Goal: Information Seeking & Learning: Learn about a topic

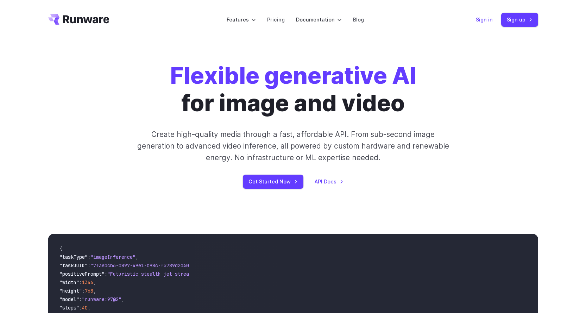
click at [484, 21] on link "Sign in" at bounding box center [484, 19] width 17 height 8
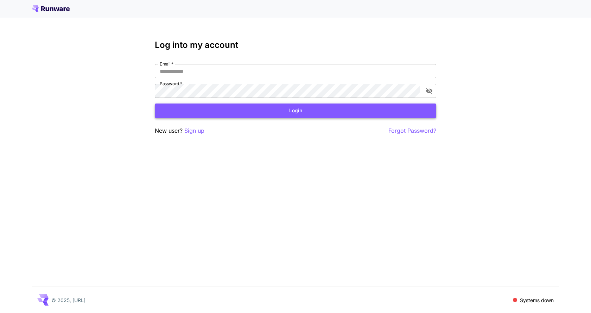
type input "**********"
click at [326, 109] on button "Login" at bounding box center [296, 110] width 282 height 14
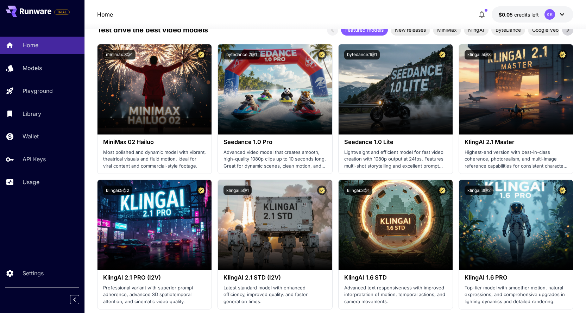
scroll to position [317, 0]
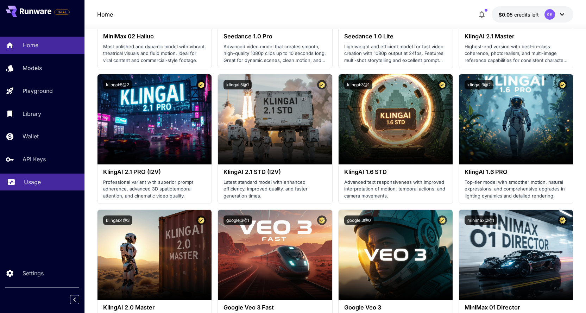
click at [35, 187] on link "Usage" at bounding box center [42, 181] width 84 height 17
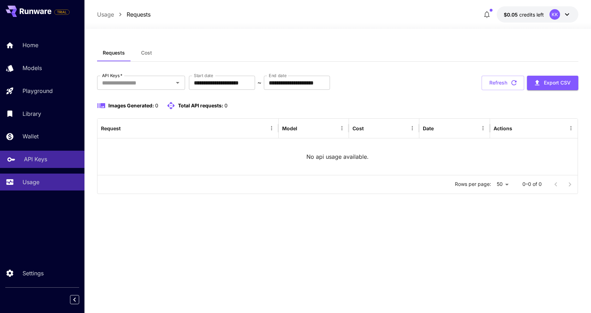
click at [34, 160] on p "API Keys" at bounding box center [35, 159] width 23 height 8
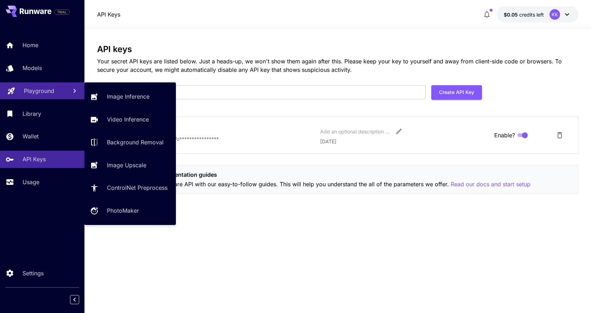
click at [45, 93] on p "Playground" at bounding box center [39, 91] width 30 height 8
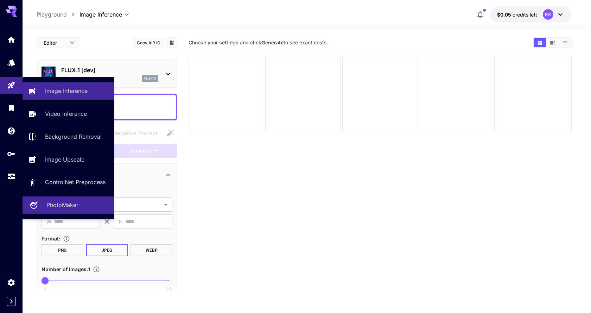
click at [46, 204] on p "PhotoMaker" at bounding box center [62, 205] width 32 height 8
type input "**********"
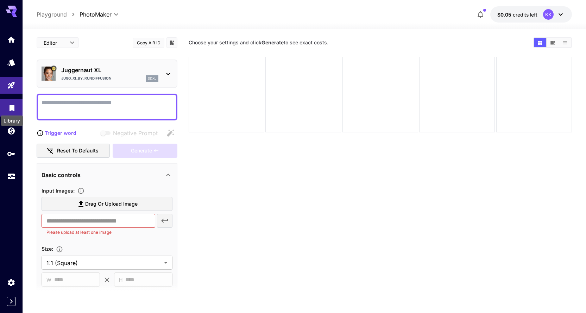
click at [12, 105] on icon "Library" at bounding box center [12, 106] width 5 height 6
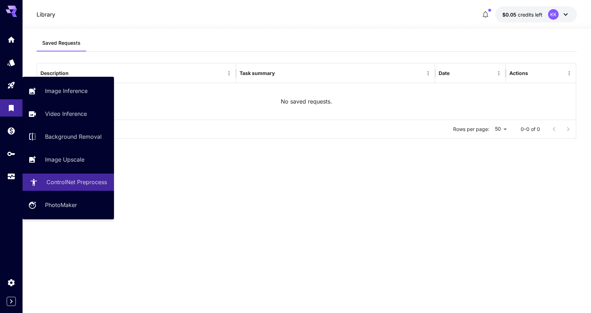
click at [91, 183] on p "ControlNet Preprocess" at bounding box center [76, 182] width 61 height 8
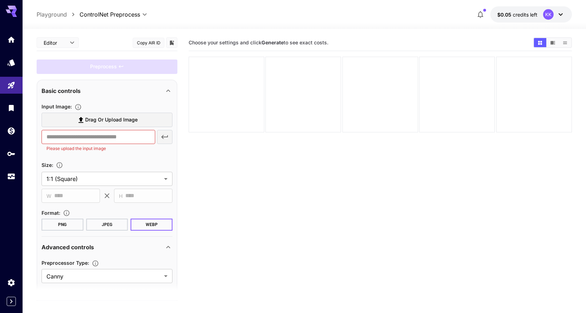
click at [14, 7] on icon at bounding box center [11, 9] width 11 height 7
click at [11, 14] on icon at bounding box center [11, 11] width 11 height 11
click at [7, 6] on icon at bounding box center [11, 11] width 11 height 11
click at [45, 15] on p "Playground" at bounding box center [52, 14] width 30 height 8
type input "**********"
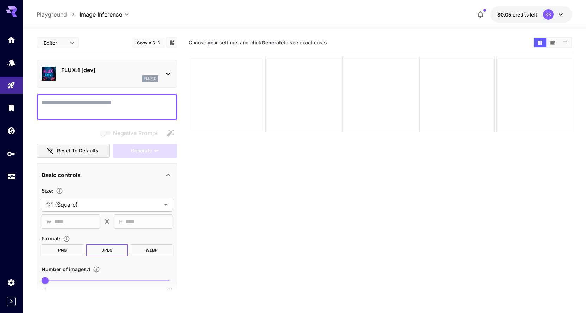
click at [8, 10] on icon at bounding box center [11, 9] width 11 height 7
click at [11, 131] on icon "Wallet" at bounding box center [12, 129] width 8 height 8
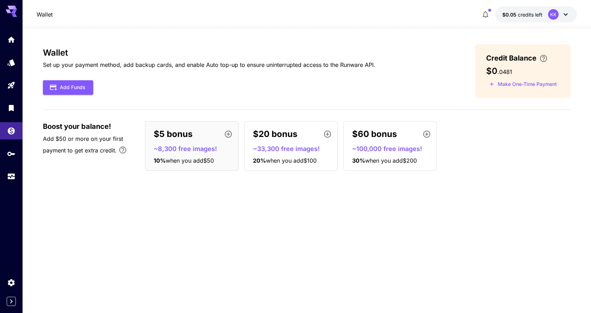
click at [16, 10] on icon at bounding box center [14, 12] width 6 height 4
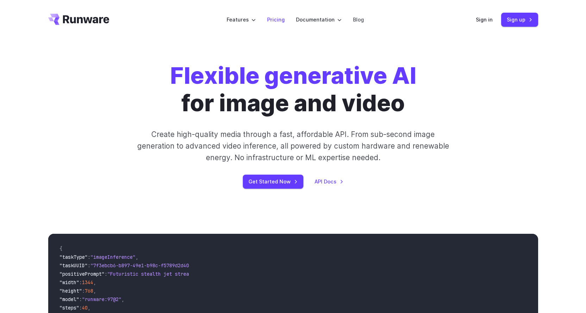
click at [284, 18] on link "Pricing" at bounding box center [276, 19] width 18 height 8
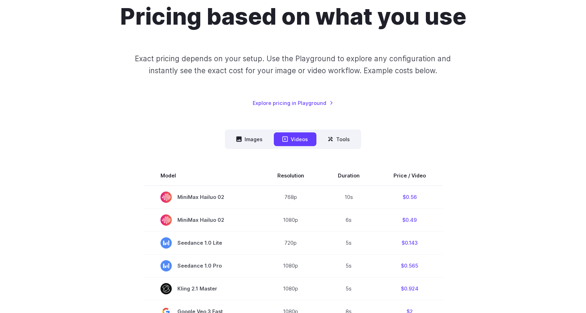
scroll to position [106, 0]
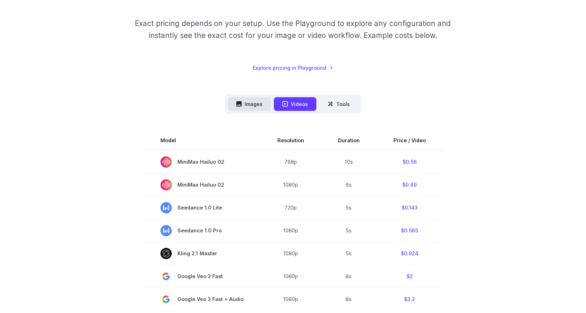
click at [257, 102] on button "Images" at bounding box center [249, 104] width 43 height 14
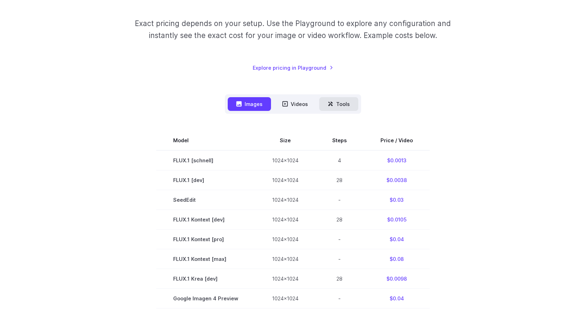
click at [332, 103] on icon at bounding box center [330, 104] width 5 height 5
click at [340, 106] on button "Tools" at bounding box center [338, 104] width 39 height 14
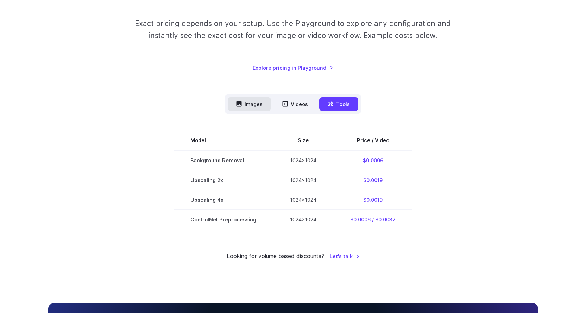
click at [253, 101] on button "Images" at bounding box center [249, 104] width 43 height 14
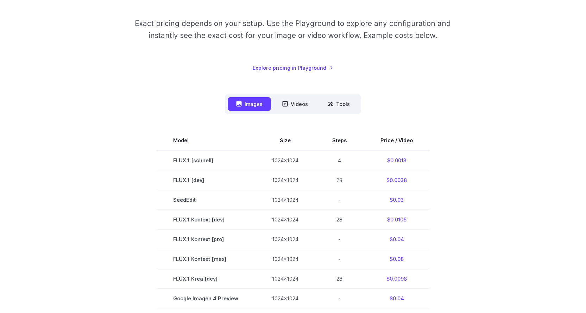
scroll to position [0, 0]
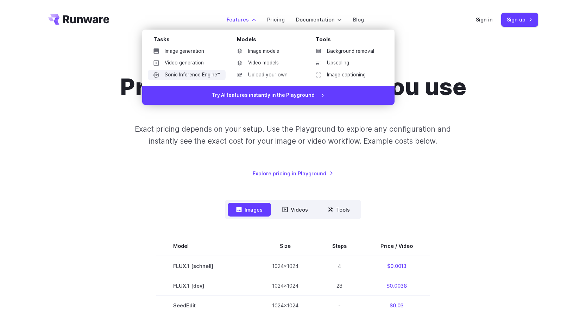
click at [197, 75] on link "Sonic Inference Engine™" at bounding box center [187, 75] width 78 height 11
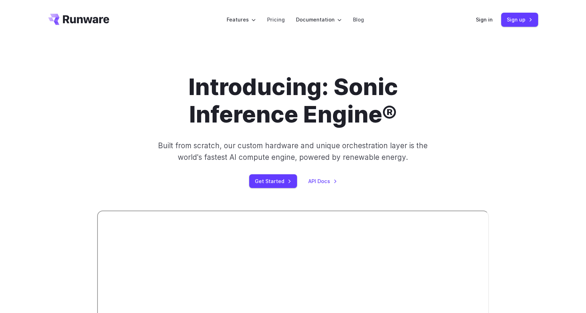
click at [481, 82] on h1 "Introducing: Sonic Inference Engine®" at bounding box center [293, 100] width 392 height 55
click at [434, 104] on h1 "Introducing: Sonic Inference Engine®" at bounding box center [293, 100] width 392 height 55
